Goal: Task Accomplishment & Management: Use online tool/utility

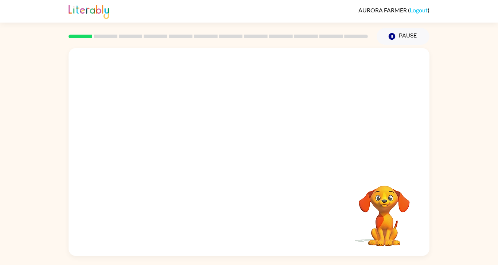
scroll to position [20, 0]
click at [245, 155] on button "button" at bounding box center [249, 156] width 47 height 27
click at [372, 215] on video "Your browser must support playing .mp4 files to use Literably. Please try using…" at bounding box center [384, 211] width 73 height 73
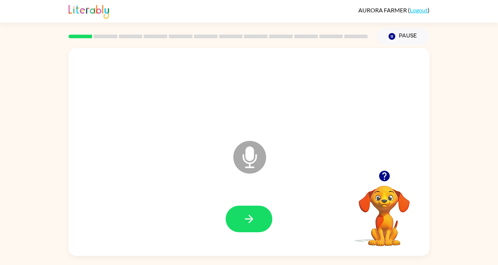
click at [393, 33] on icon "button" at bounding box center [392, 36] width 7 height 7
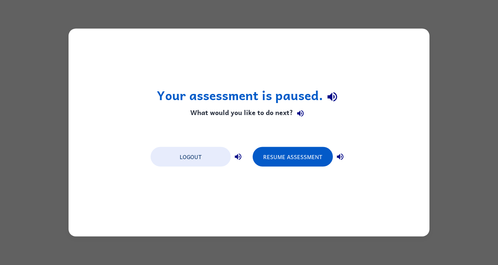
click at [213, 152] on button "Logout" at bounding box center [191, 157] width 80 height 20
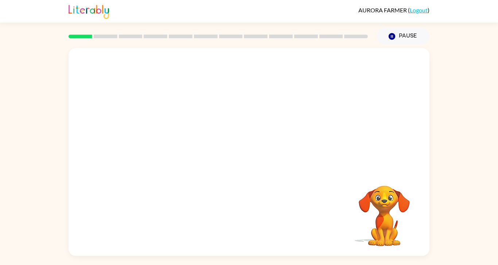
scroll to position [28, 0]
click at [443, 55] on div "Your browser must support playing .mp4 files to use Literably. Please try using…" at bounding box center [249, 150] width 498 height 211
click at [252, 152] on icon "button" at bounding box center [249, 156] width 8 height 8
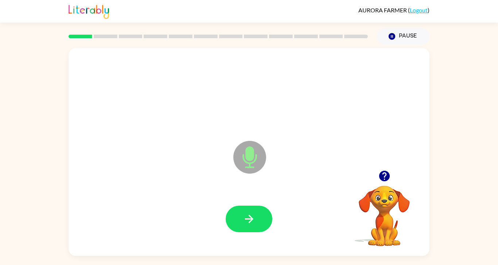
click at [244, 213] on icon "button" at bounding box center [249, 219] width 13 height 13
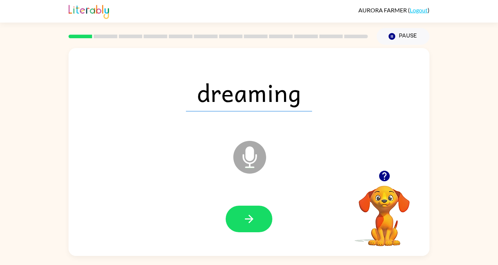
click at [243, 213] on icon "button" at bounding box center [249, 219] width 13 height 13
click at [257, 208] on button "button" at bounding box center [249, 219] width 47 height 27
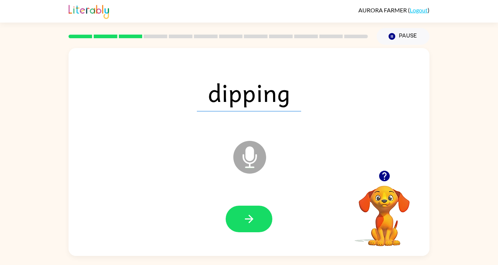
click at [259, 215] on button "button" at bounding box center [249, 219] width 47 height 27
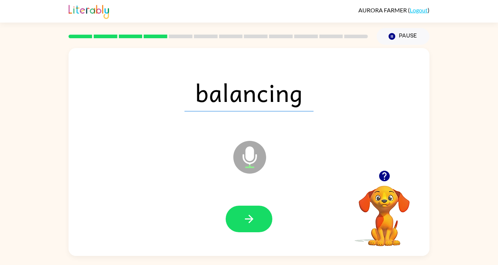
click at [252, 213] on icon "button" at bounding box center [249, 219] width 13 height 13
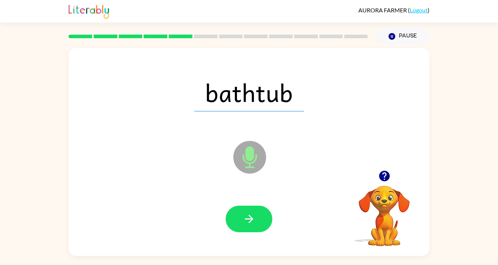
click at [248, 213] on icon "button" at bounding box center [249, 219] width 13 height 13
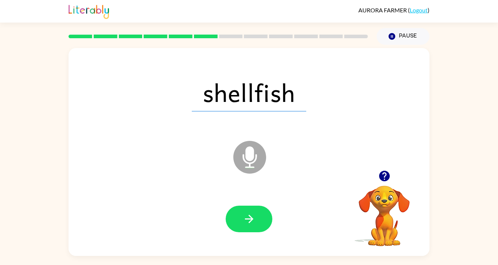
click at [240, 210] on button "button" at bounding box center [249, 219] width 47 height 27
click at [246, 213] on icon "button" at bounding box center [249, 219] width 13 height 13
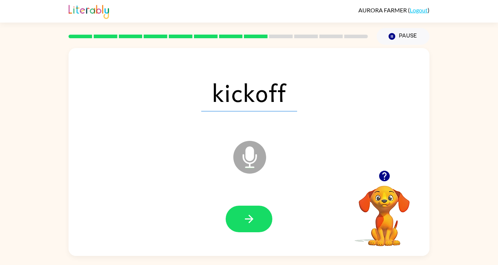
click at [254, 213] on icon "button" at bounding box center [249, 219] width 13 height 13
click at [247, 213] on icon "button" at bounding box center [249, 219] width 13 height 13
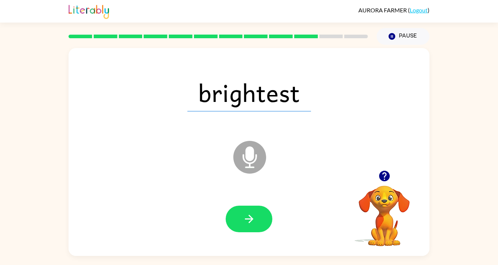
click at [260, 208] on button "button" at bounding box center [249, 219] width 47 height 27
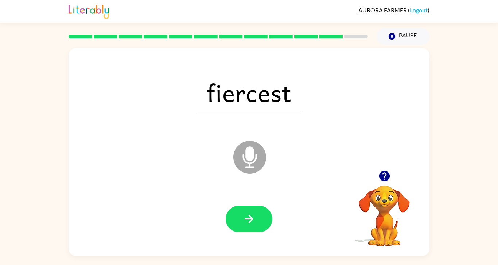
click at [243, 213] on icon "button" at bounding box center [249, 219] width 13 height 13
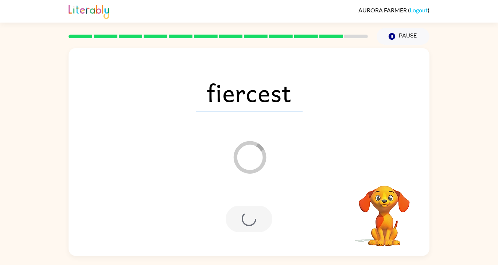
scroll to position [22, 0]
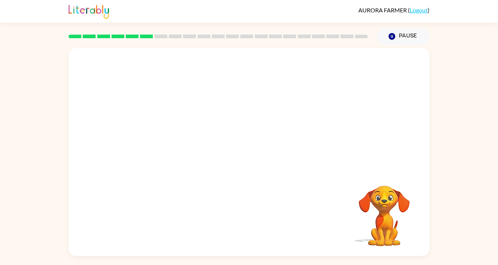
scroll to position [19, 0]
click at [247, 151] on icon "button" at bounding box center [249, 155] width 13 height 13
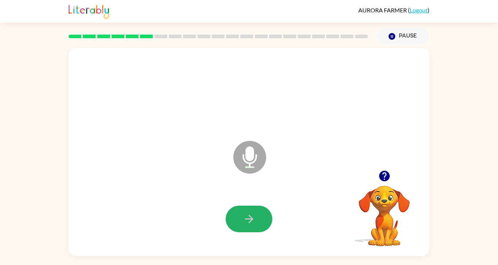
click at [242, 222] on button "button" at bounding box center [249, 219] width 47 height 27
click at [247, 227] on button "button" at bounding box center [249, 219] width 47 height 27
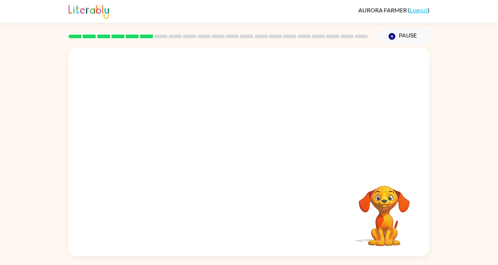
click at [258, 145] on div at bounding box center [231, 139] width 311 height 26
click at [257, 148] on div at bounding box center [249, 152] width 361 height 208
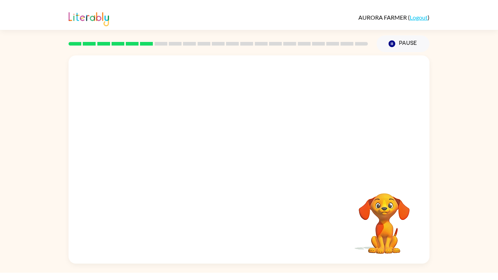
scroll to position [0, 0]
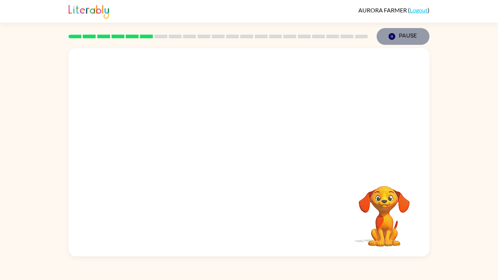
click at [393, 42] on button "Pause Pause" at bounding box center [403, 36] width 53 height 17
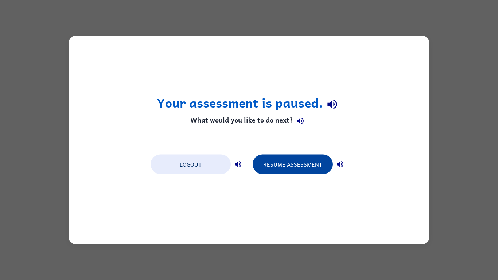
click at [303, 164] on button "Resume Assessment" at bounding box center [293, 165] width 80 height 20
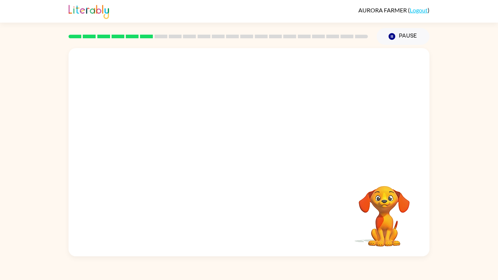
click at [303, 164] on div at bounding box center [249, 152] width 361 height 208
click at [392, 36] on icon "Pause" at bounding box center [392, 36] width 8 height 8
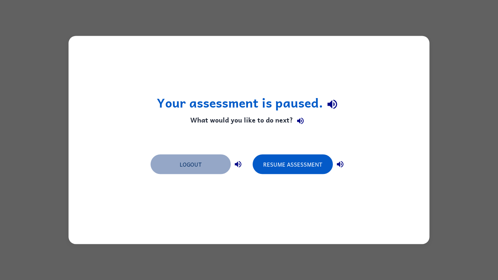
click at [195, 159] on button "Logout" at bounding box center [191, 165] width 80 height 20
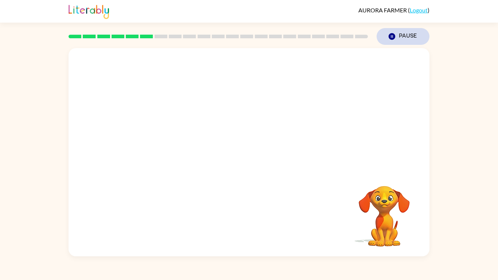
click at [420, 37] on button "Pause Pause" at bounding box center [403, 36] width 53 height 17
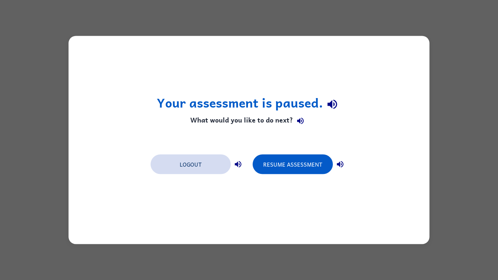
click at [207, 164] on button "Logout" at bounding box center [191, 165] width 80 height 20
